Goal: Navigation & Orientation: Find specific page/section

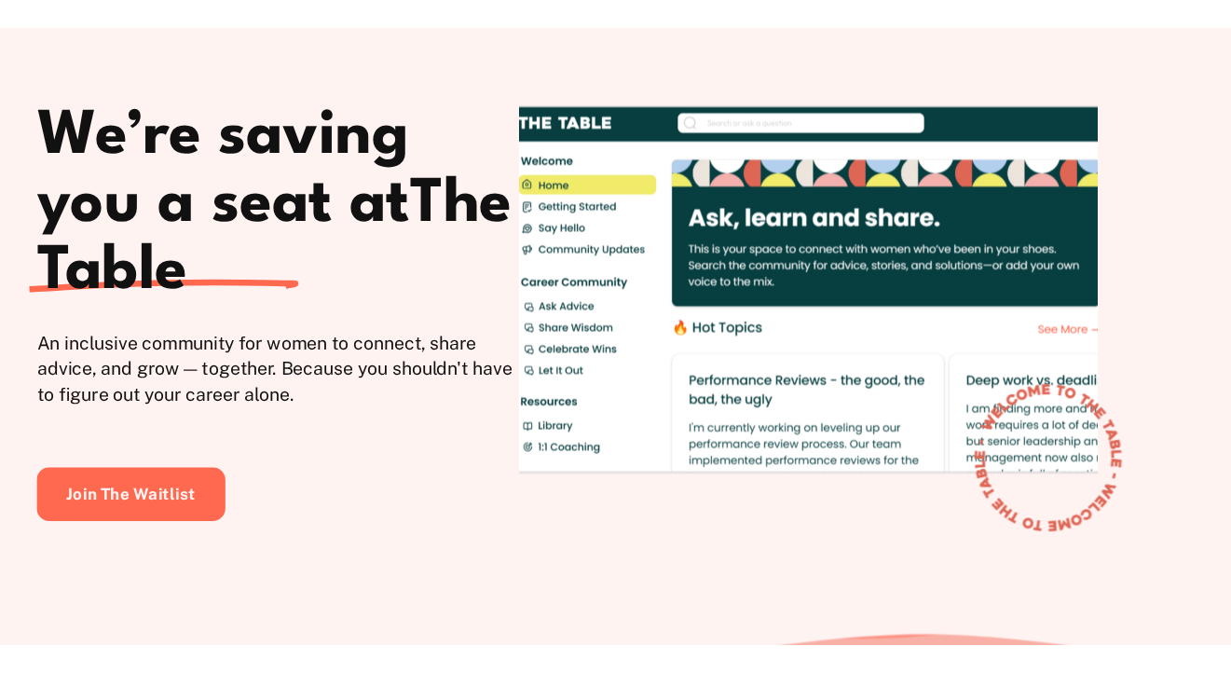
scroll to position [1024, 0]
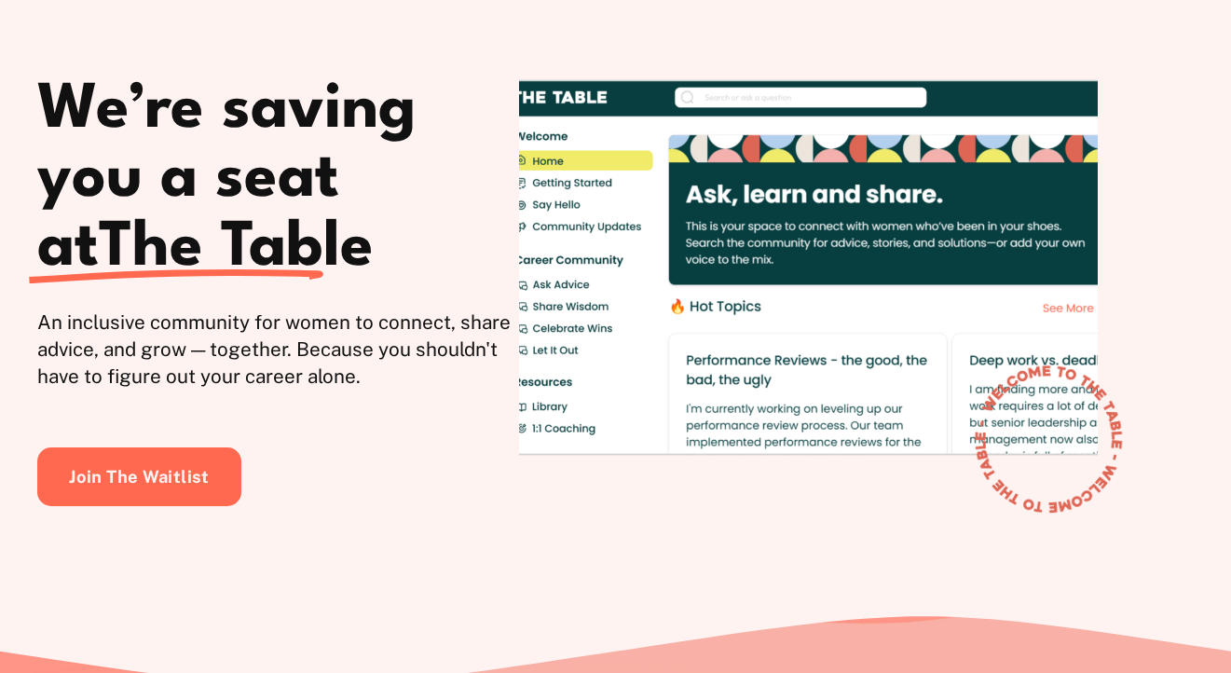
click at [1019, 174] on div at bounding box center [808, 270] width 579 height 437
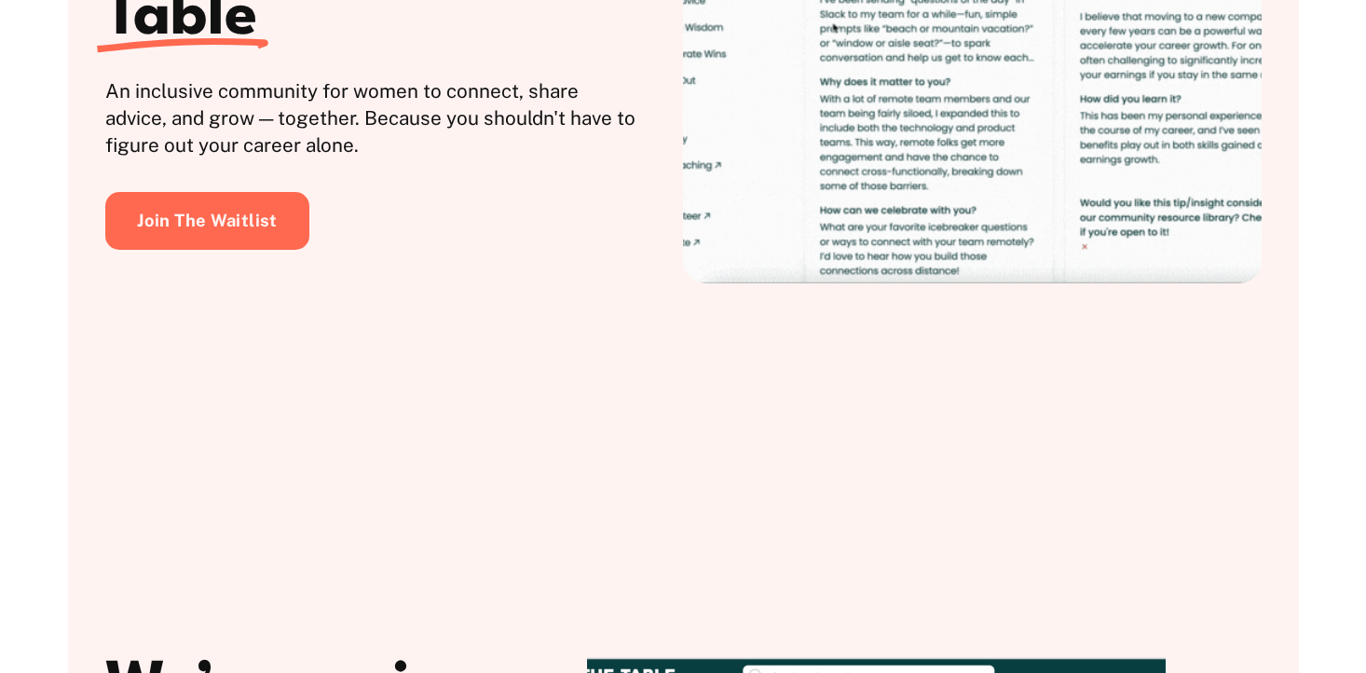
scroll to position [0, 0]
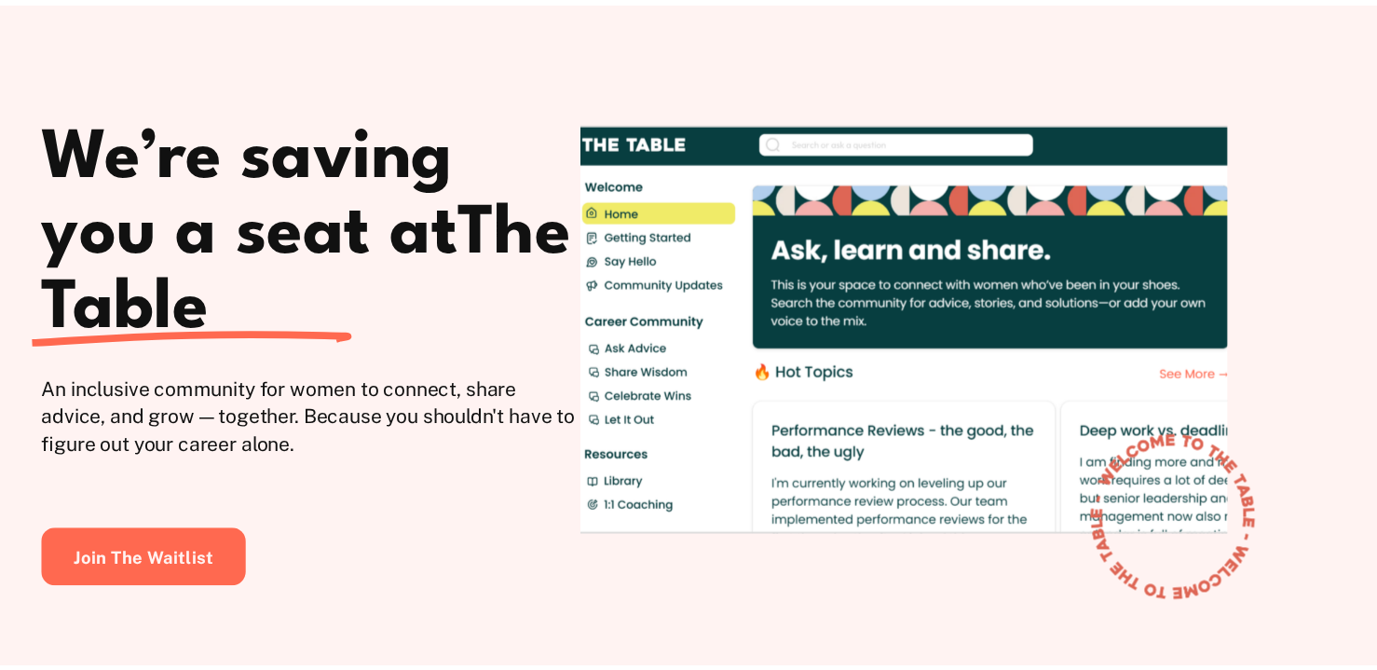
scroll to position [1029, 0]
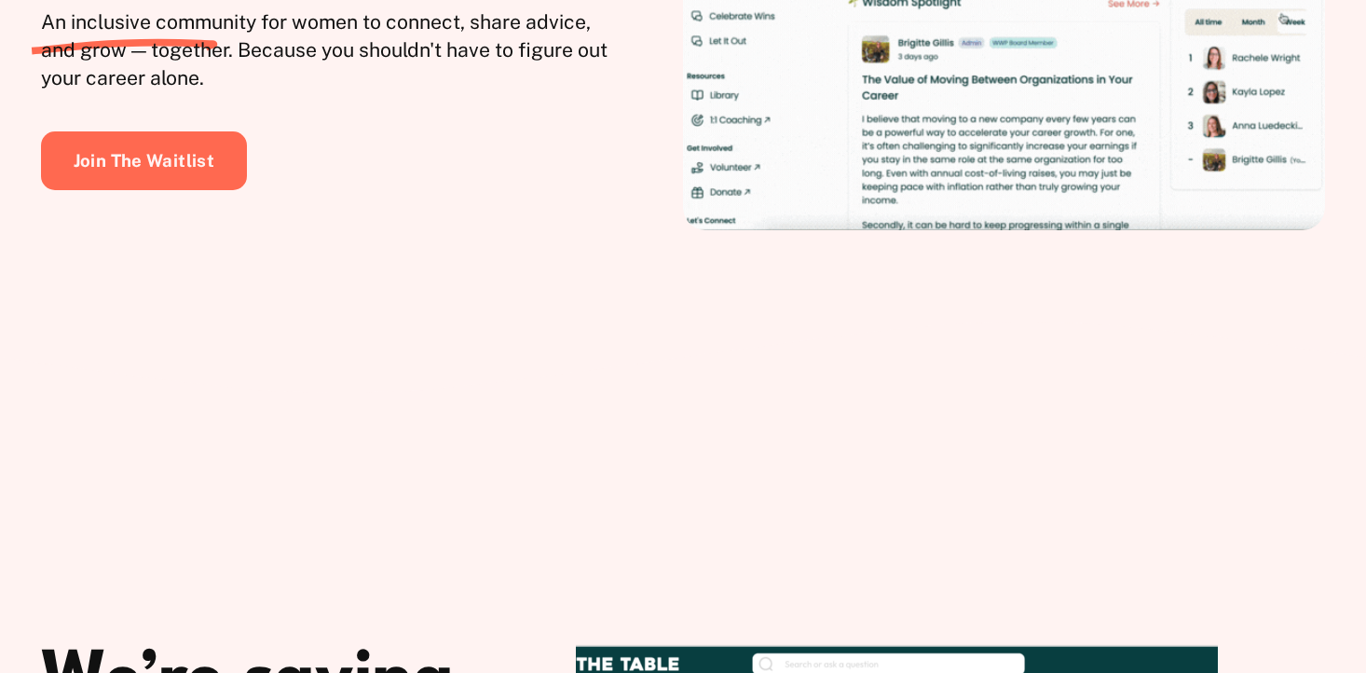
scroll to position [514, 0]
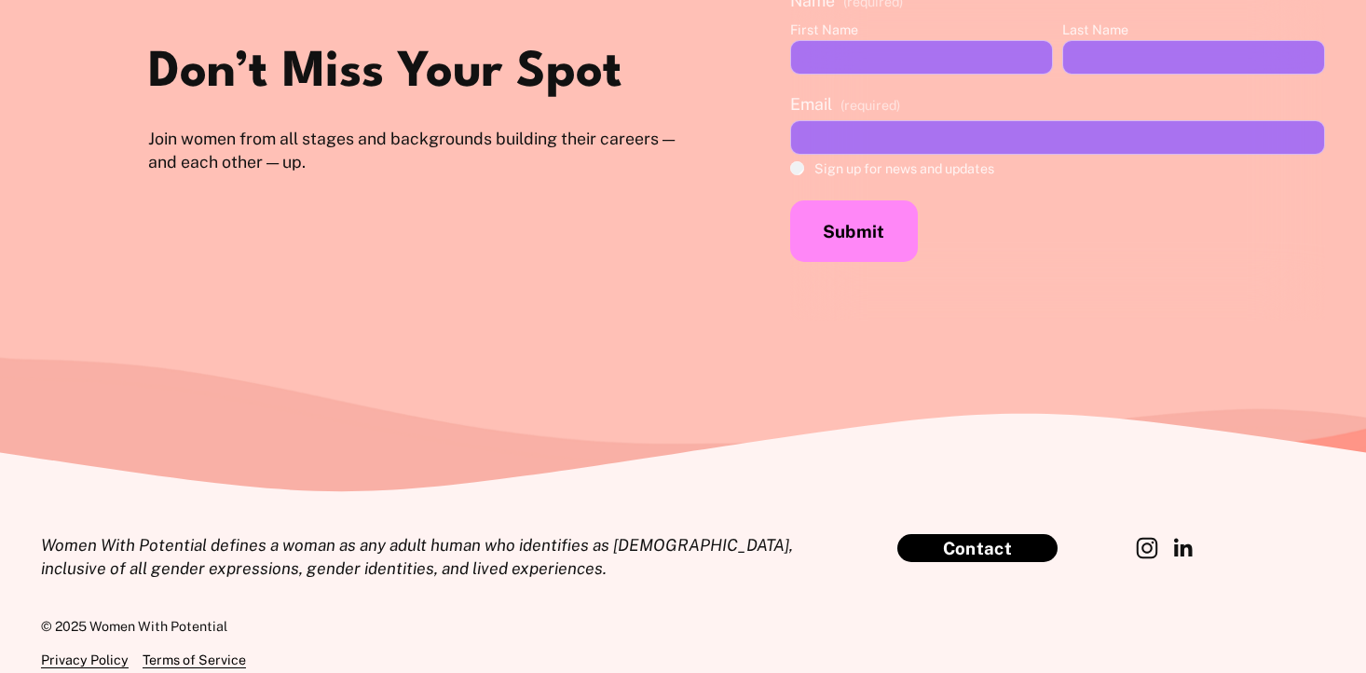
scroll to position [5572, 0]
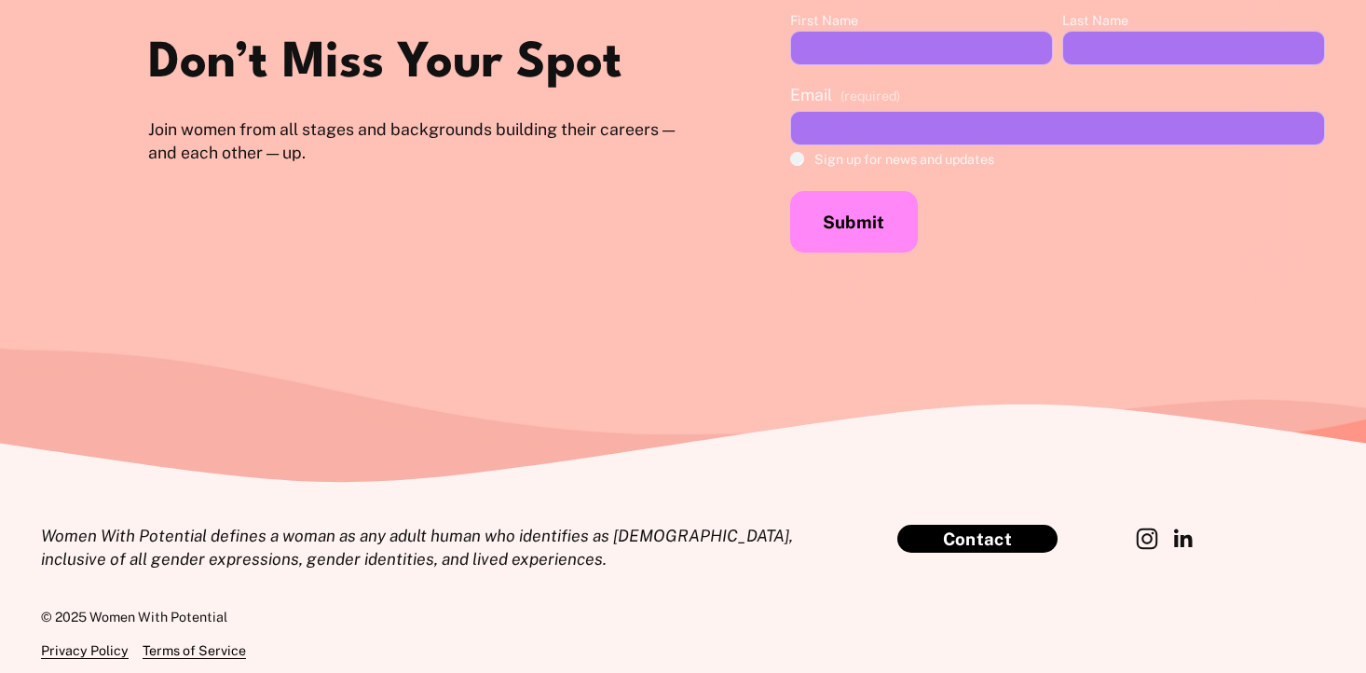
click at [810, 450] on section "Don’t Miss Your Spot Join women from all stages and backgrounds building their …" at bounding box center [683, 186] width 1366 height 593
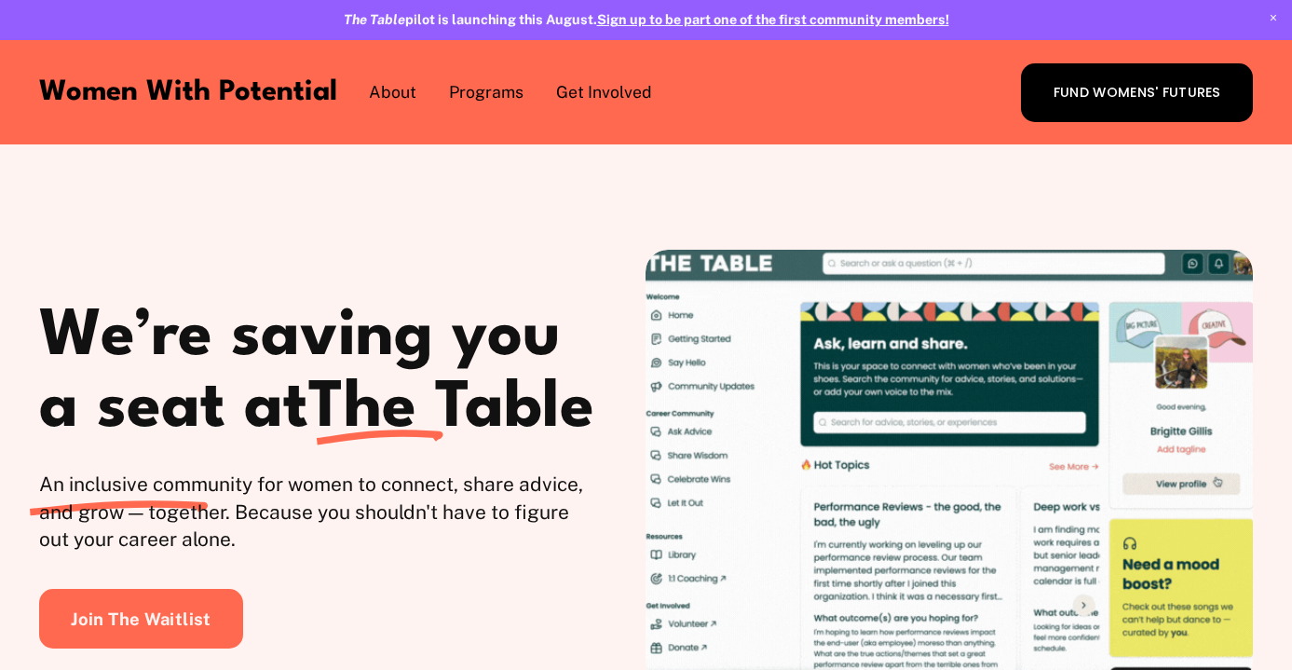
scroll to position [3578, 0]
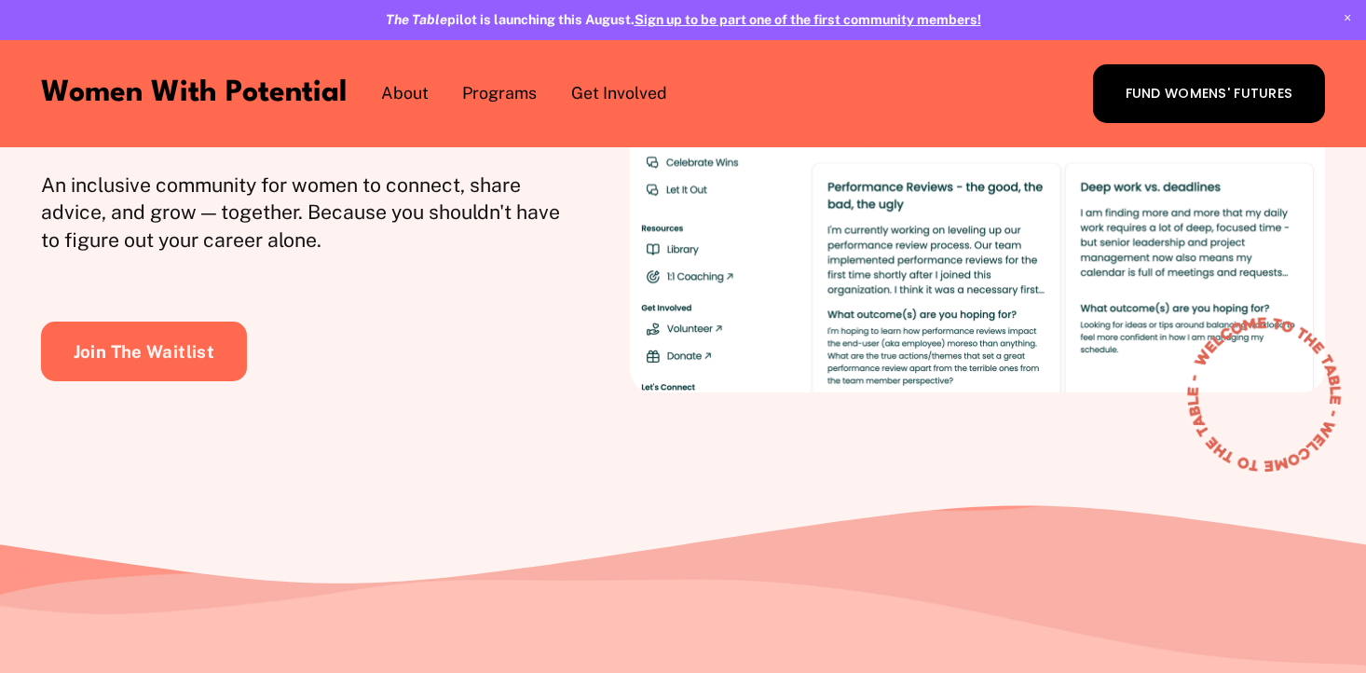
scroll to position [143, 0]
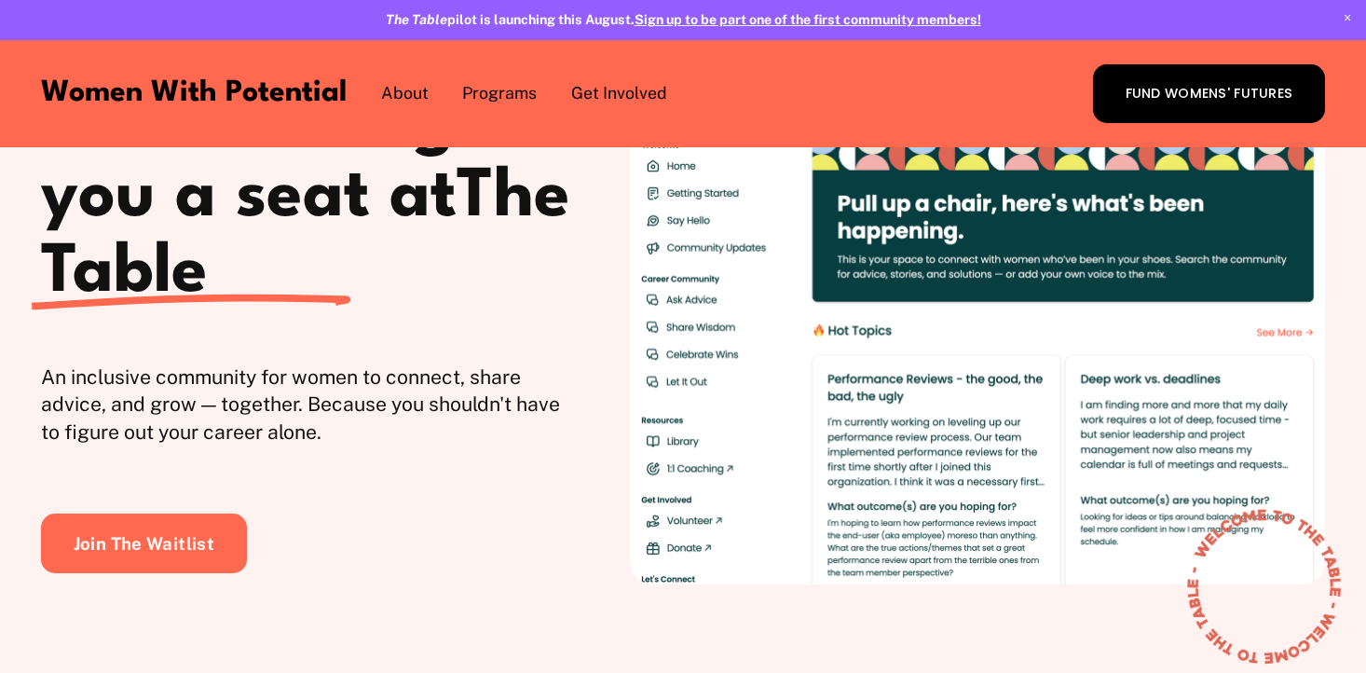
click at [196, 91] on link "Women With Potential" at bounding box center [194, 92] width 306 height 29
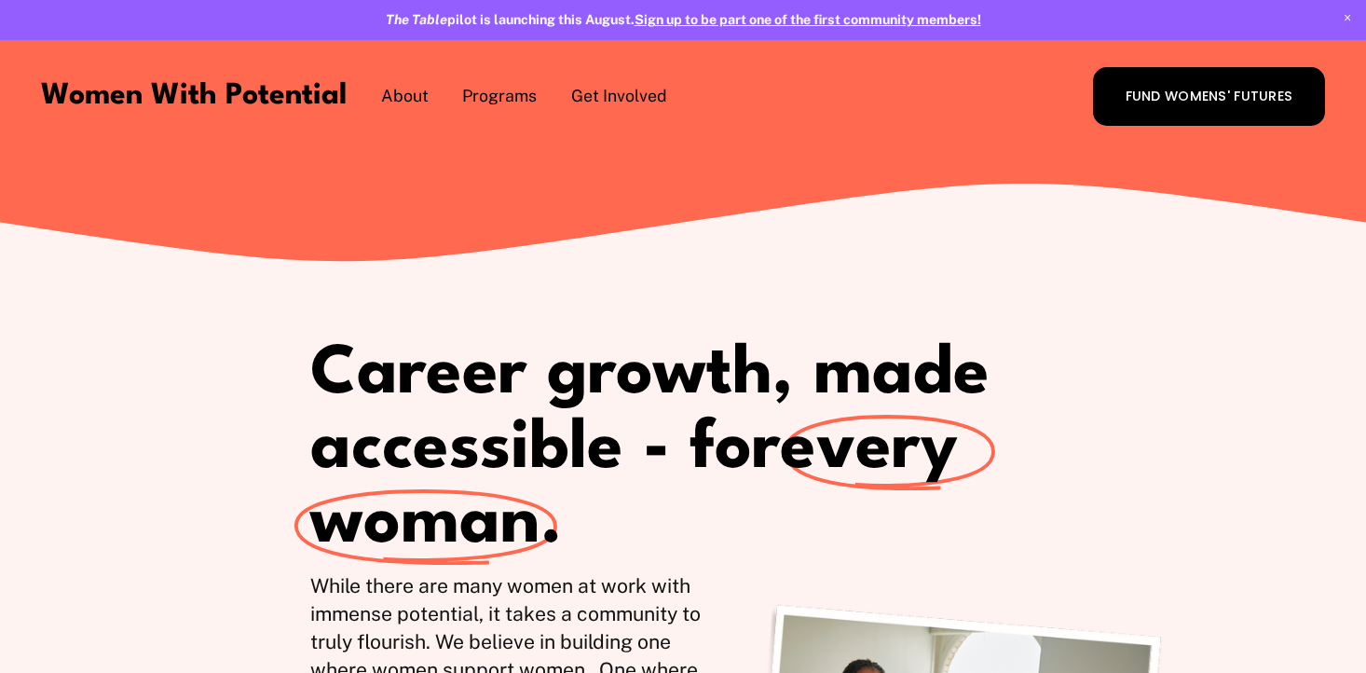
click at [0, 0] on span "The Table" at bounding box center [0, 0] width 0 height 0
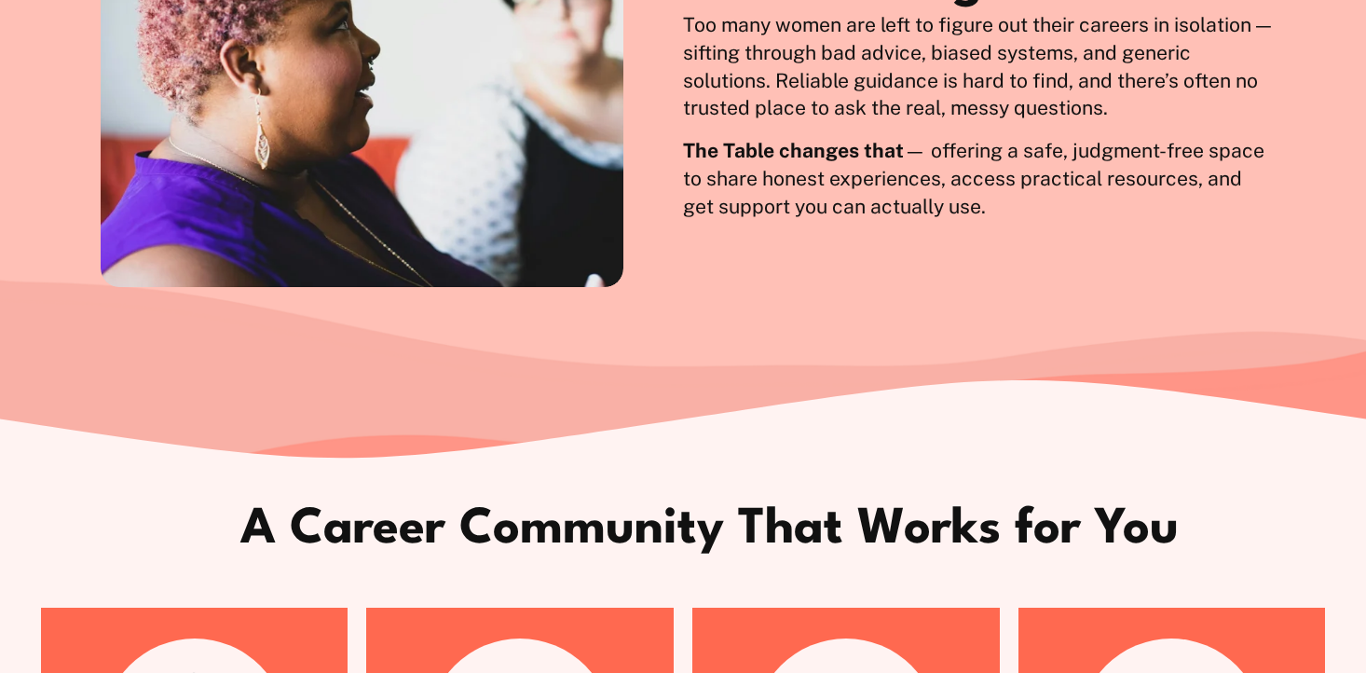
scroll to position [1164, 0]
